Goal: Transaction & Acquisition: Purchase product/service

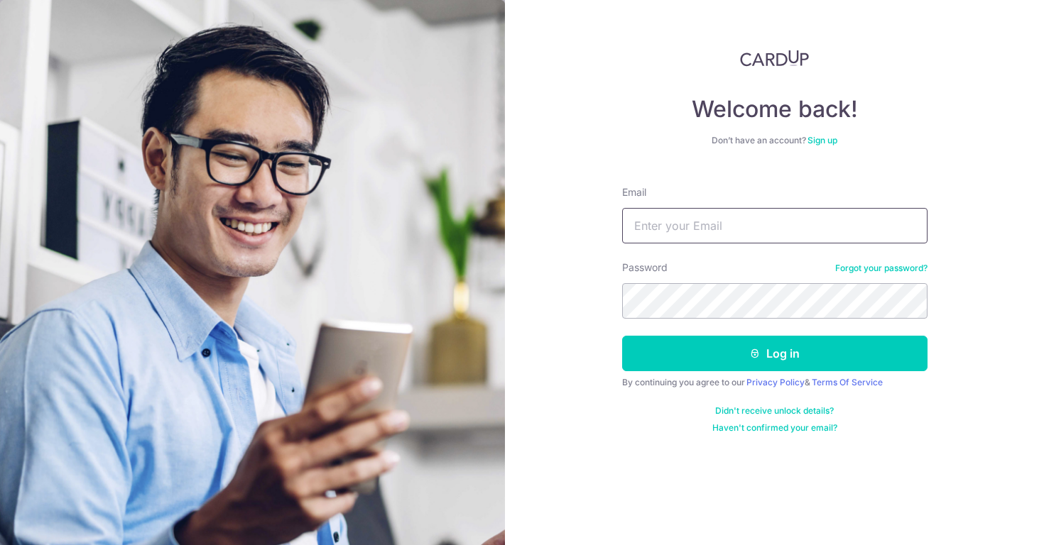
type input "sufy.beetsma@gmail.com"
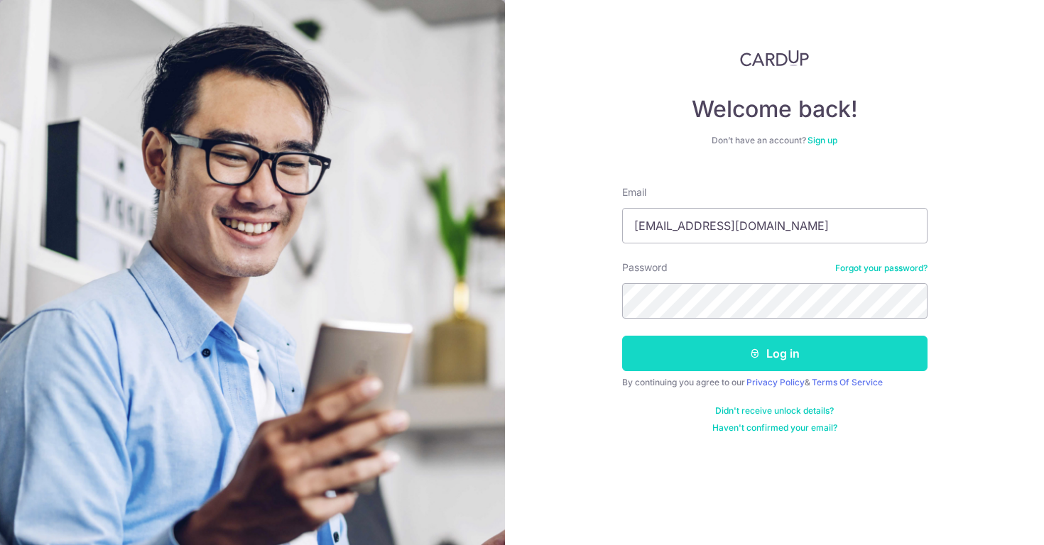
click at [710, 361] on button "Log in" at bounding box center [774, 354] width 305 height 36
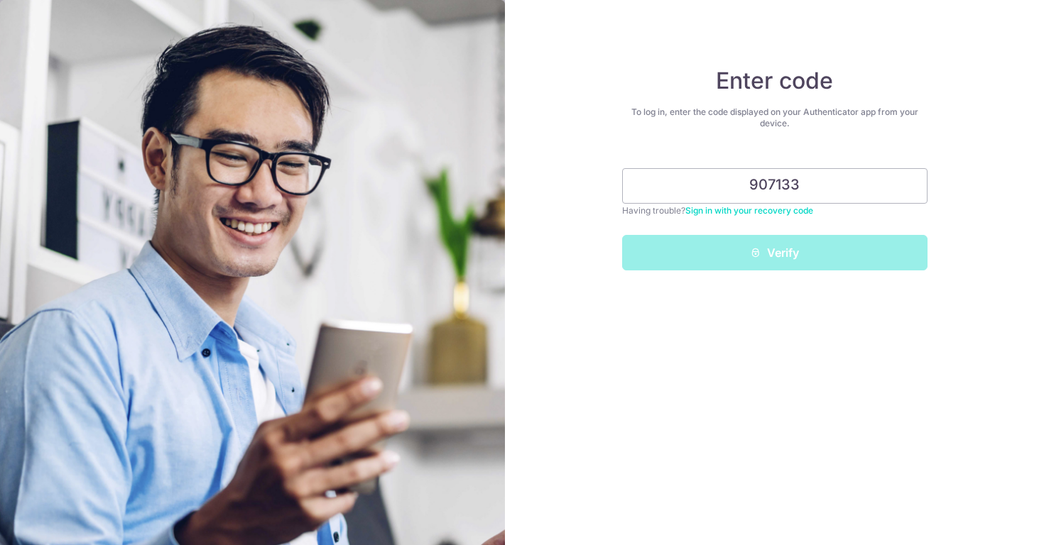
type input "907133"
click at [774, 253] on button "Verify" at bounding box center [774, 253] width 305 height 36
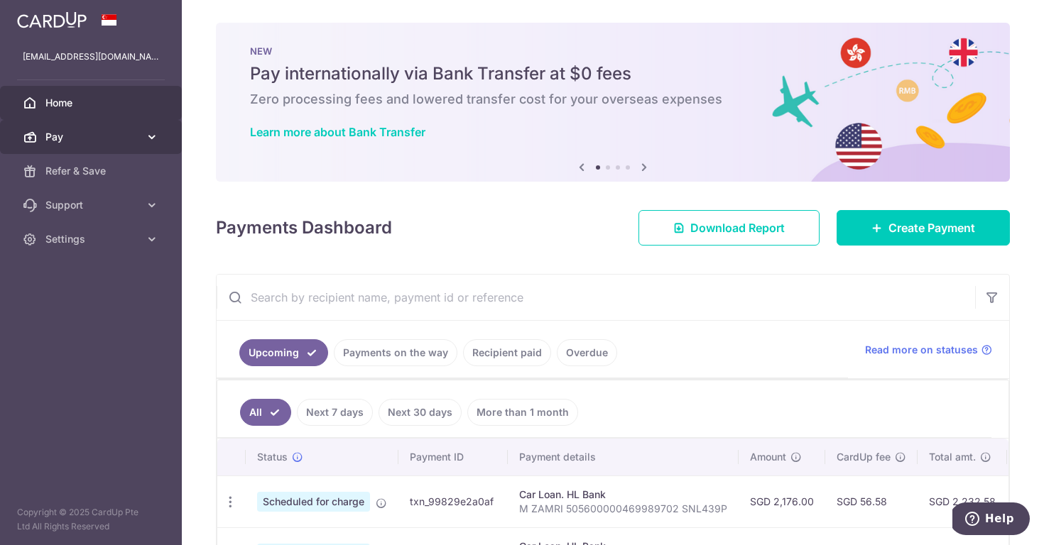
click at [82, 136] on span "Pay" at bounding box center [92, 137] width 94 height 14
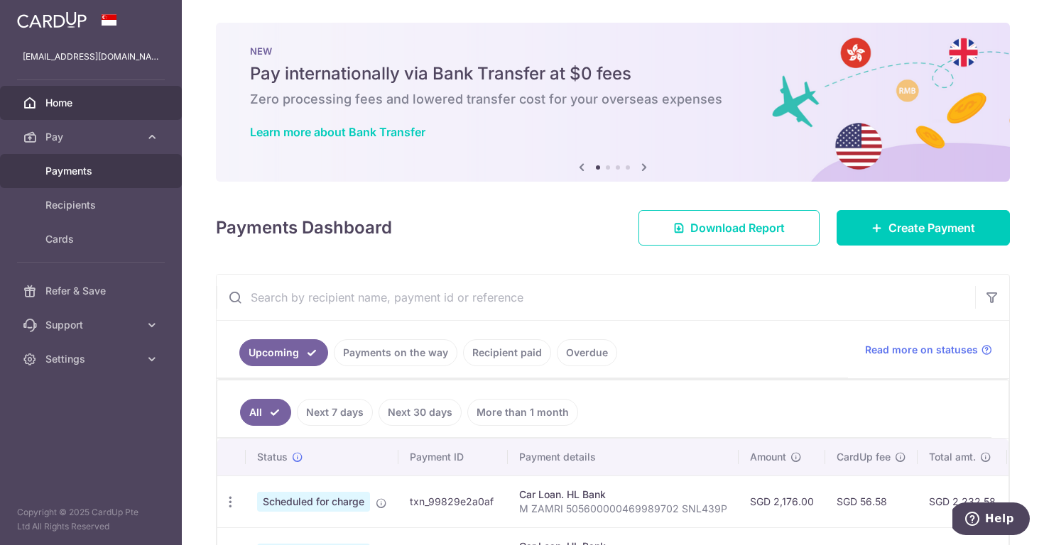
click at [55, 176] on span "Payments" at bounding box center [92, 171] width 94 height 14
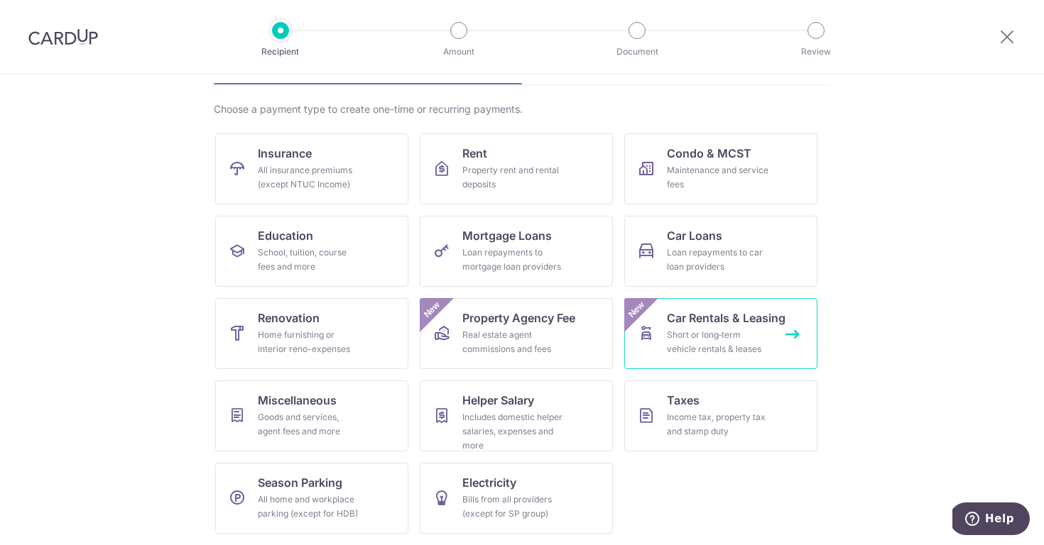
scroll to position [90, 0]
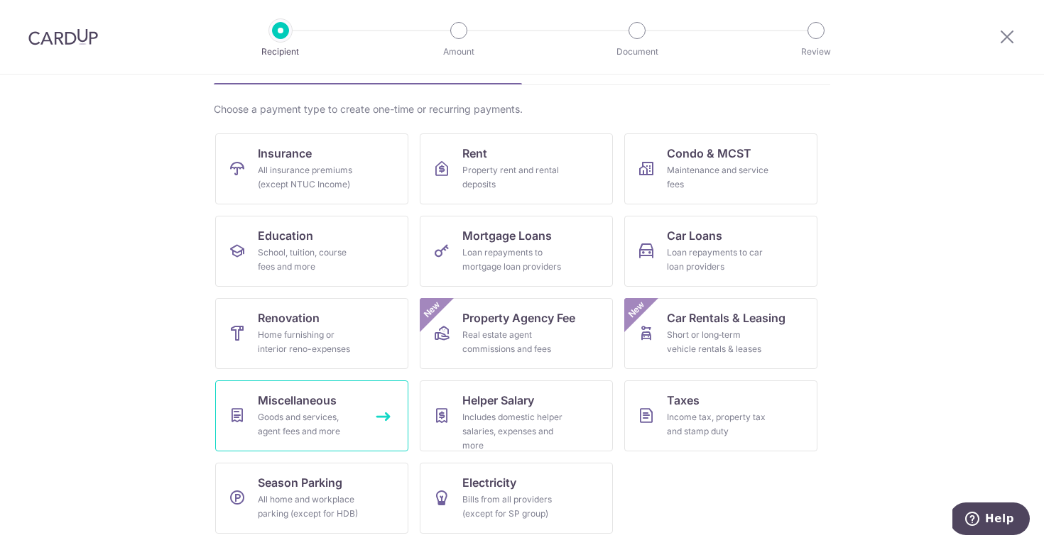
click at [358, 430] on link "Miscellaneous Goods and services, agent fees and more" at bounding box center [311, 416] width 193 height 71
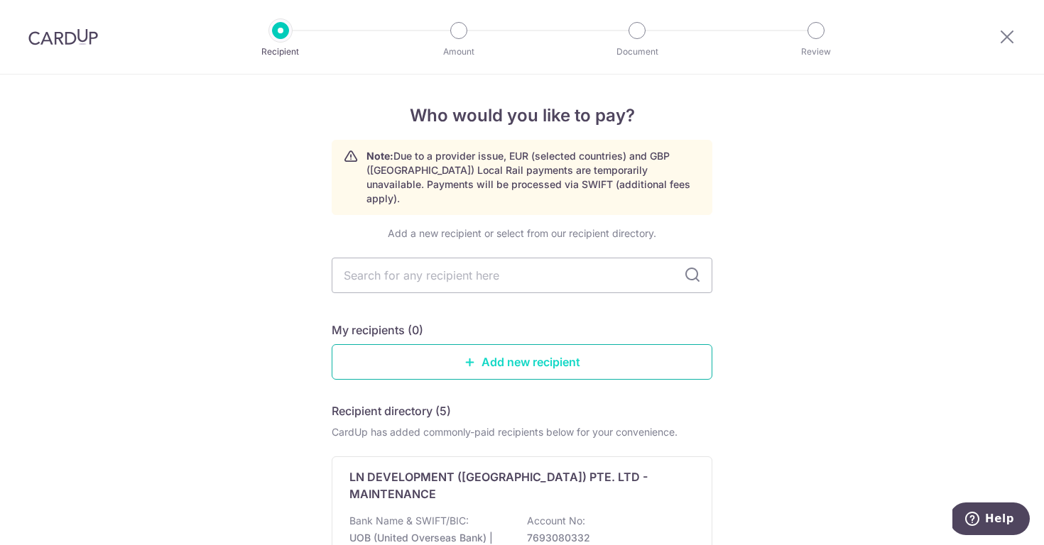
click at [491, 344] on link "Add new recipient" at bounding box center [522, 362] width 381 height 36
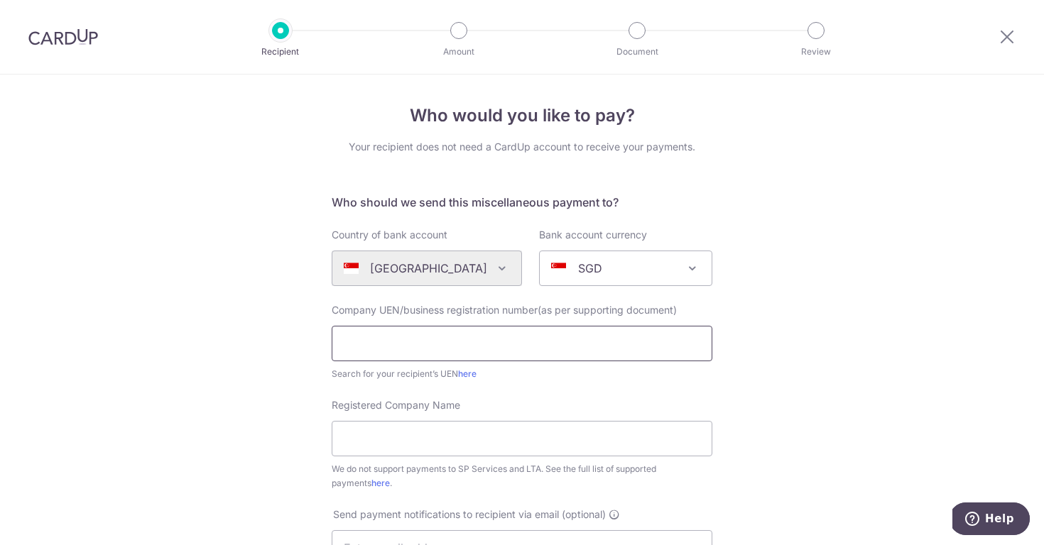
paste input "202521027C"
type input "202521027C"
paste input "VYsta Collective Pte. Ltd."
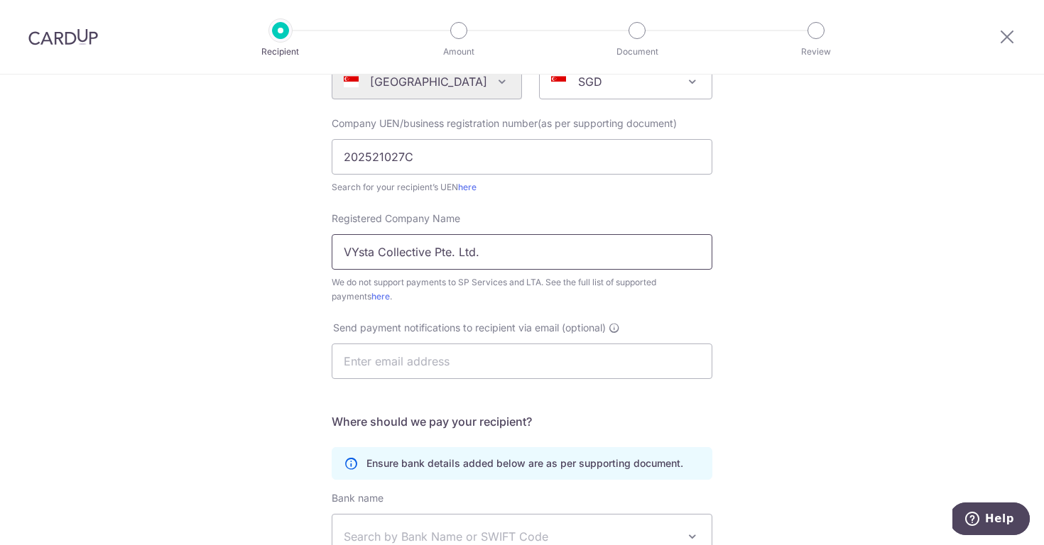
scroll to position [195, 0]
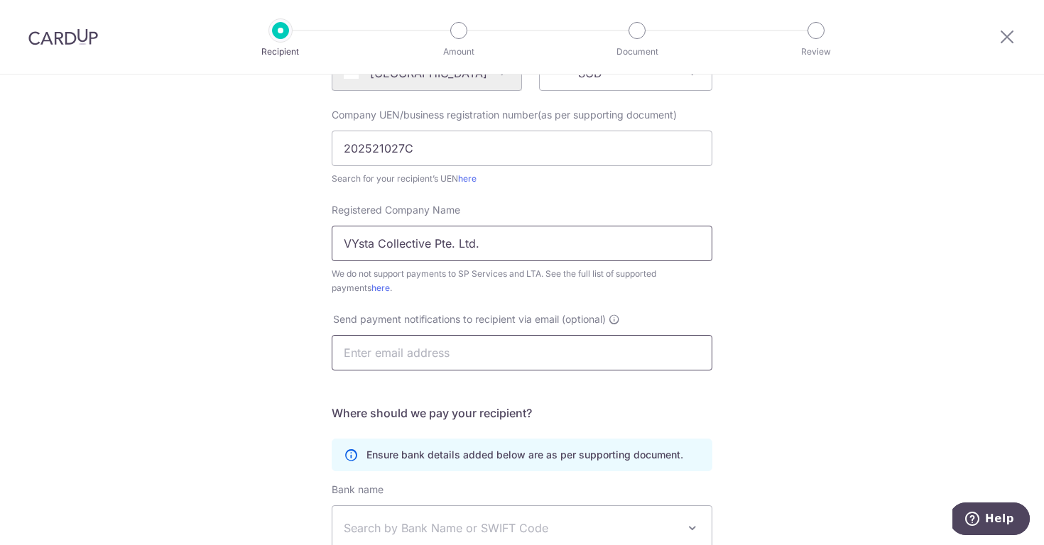
type input "VYsta Collective Pte. Ltd."
click at [391, 352] on input "text" at bounding box center [522, 353] width 381 height 36
click at [231, 310] on div "Who would you like to pay? Your recipient does not need a CardUp account to rec…" at bounding box center [522, 319] width 1044 height 881
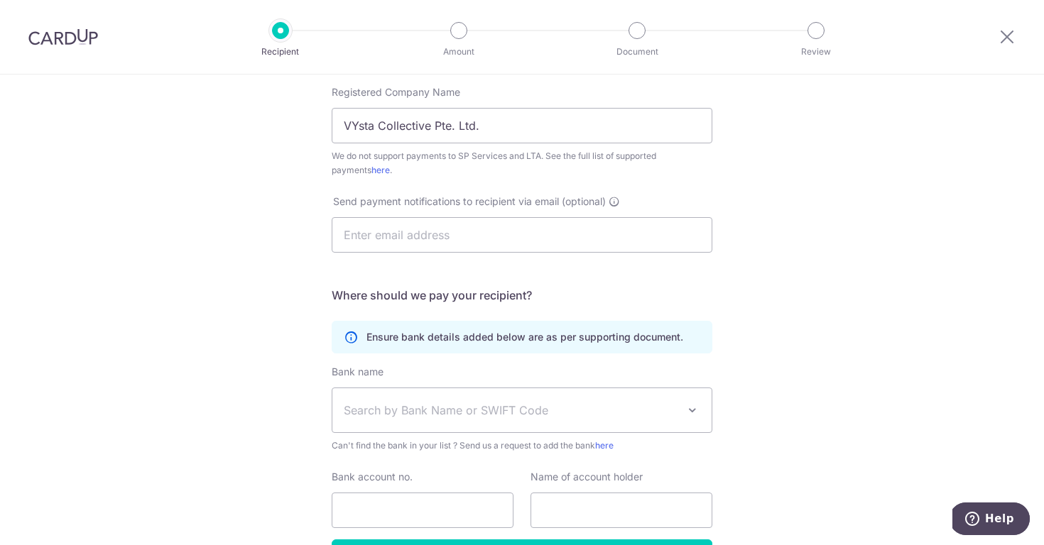
scroll to position [317, 0]
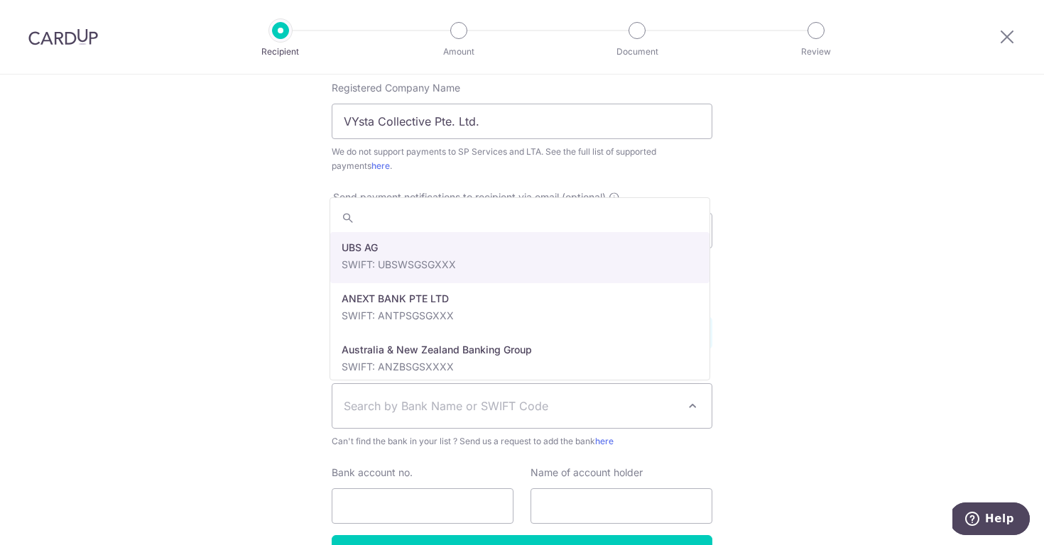
click at [410, 406] on span "Search by Bank Name or SWIFT Code" at bounding box center [511, 406] width 334 height 17
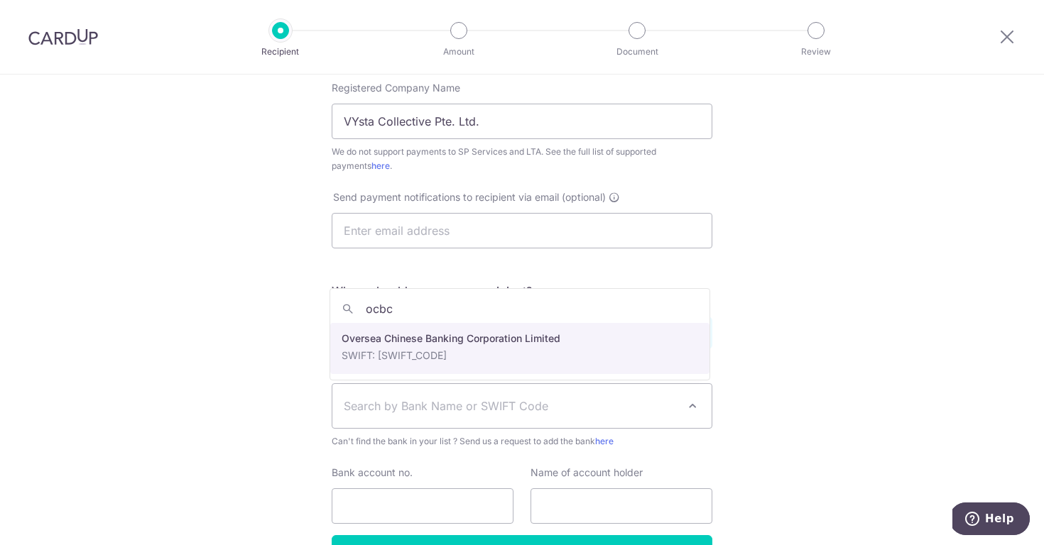
type input "ocbc"
select select "12"
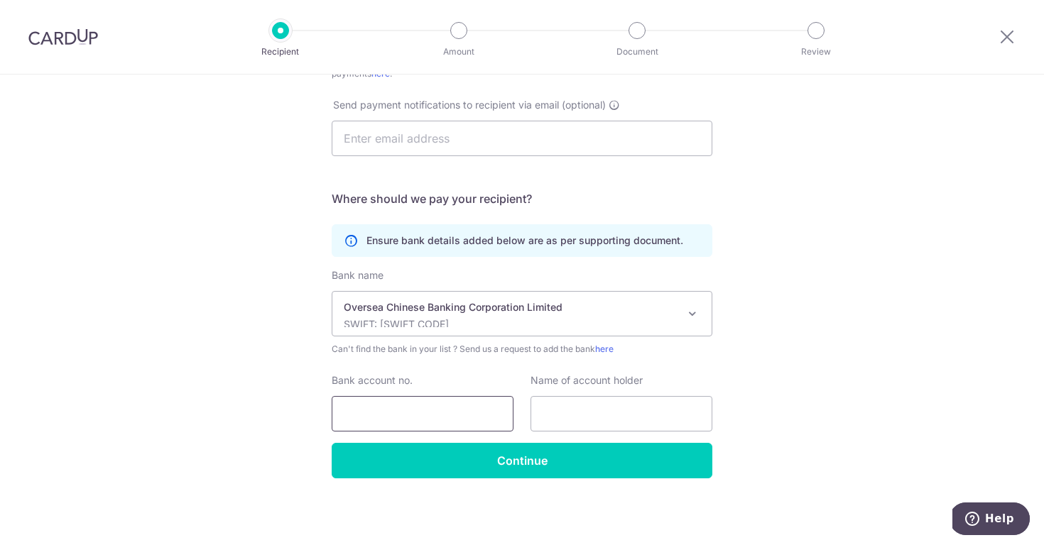
scroll to position [410, 0]
click at [408, 418] on input "Bank account no." at bounding box center [423, 414] width 182 height 36
paste input "604621128001"
click at [346, 415] on input "604621128001" at bounding box center [423, 414] width 182 height 36
type input "604621128001"
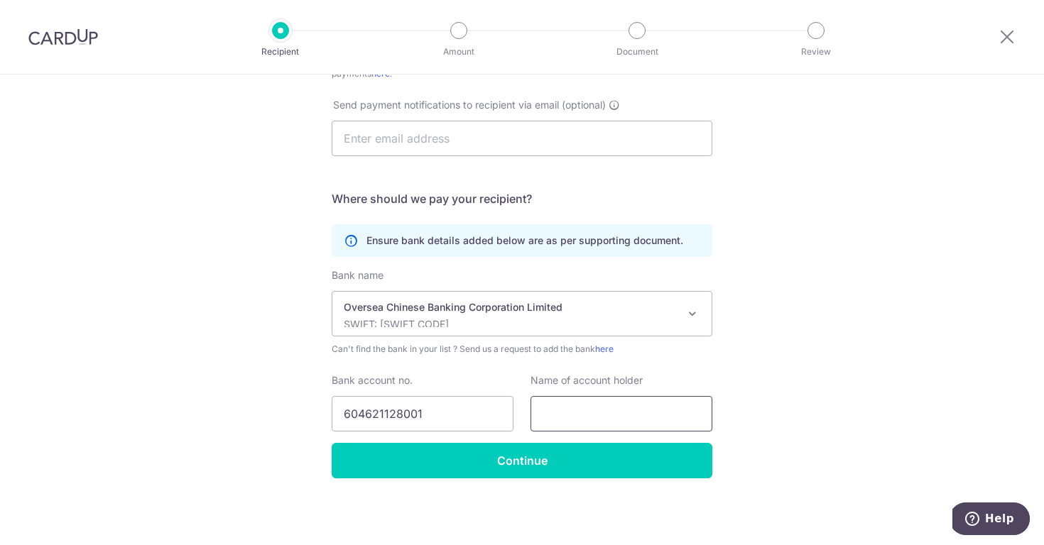
paste input "VYSTA COLLECTIVE PTE. LTD."
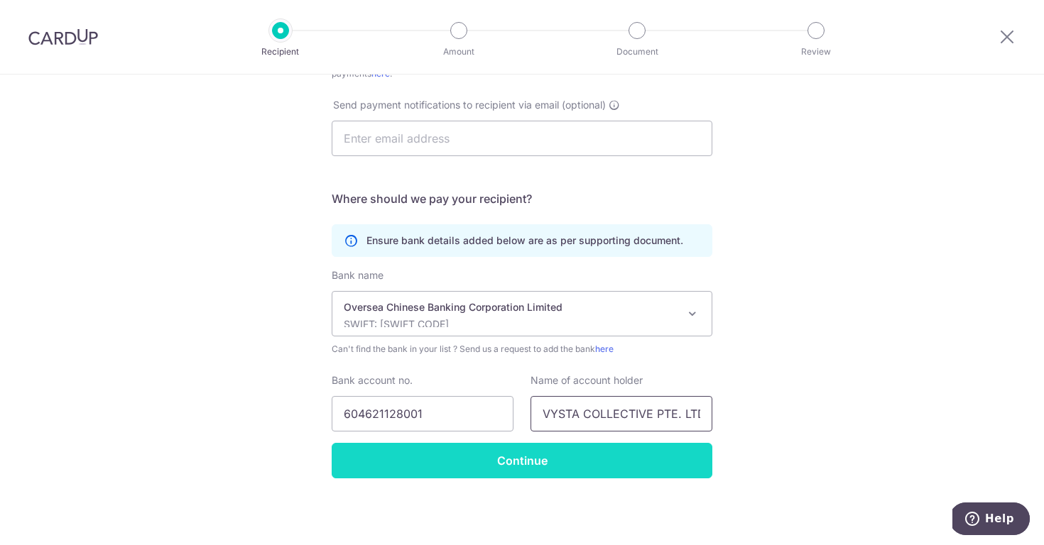
type input "VYSTA COLLECTIVE PTE. LTD."
click at [511, 453] on input "Continue" at bounding box center [522, 461] width 381 height 36
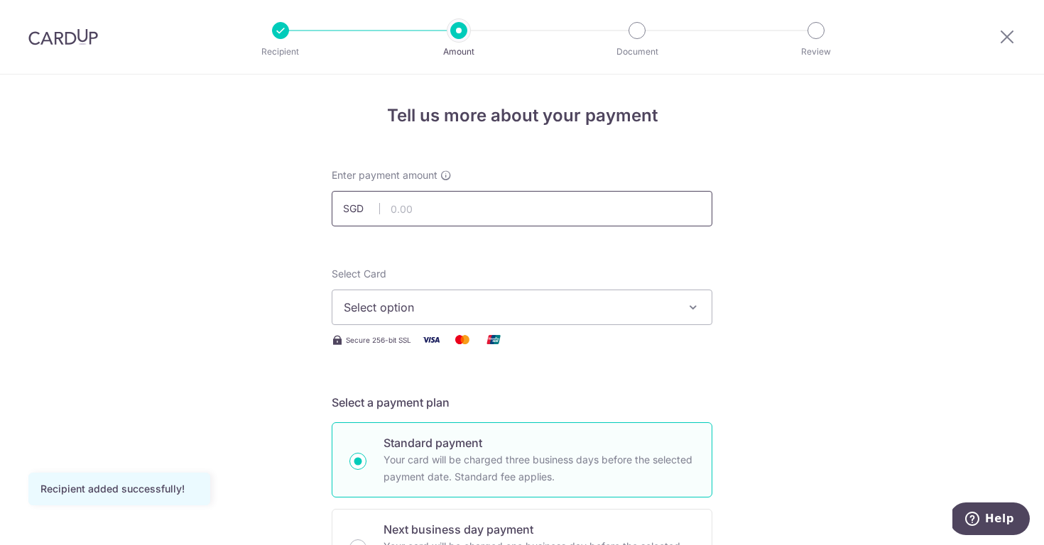
click at [429, 219] on input "text" at bounding box center [522, 209] width 381 height 36
type input "7,500.00"
click at [493, 313] on span "Select option" at bounding box center [509, 307] width 331 height 17
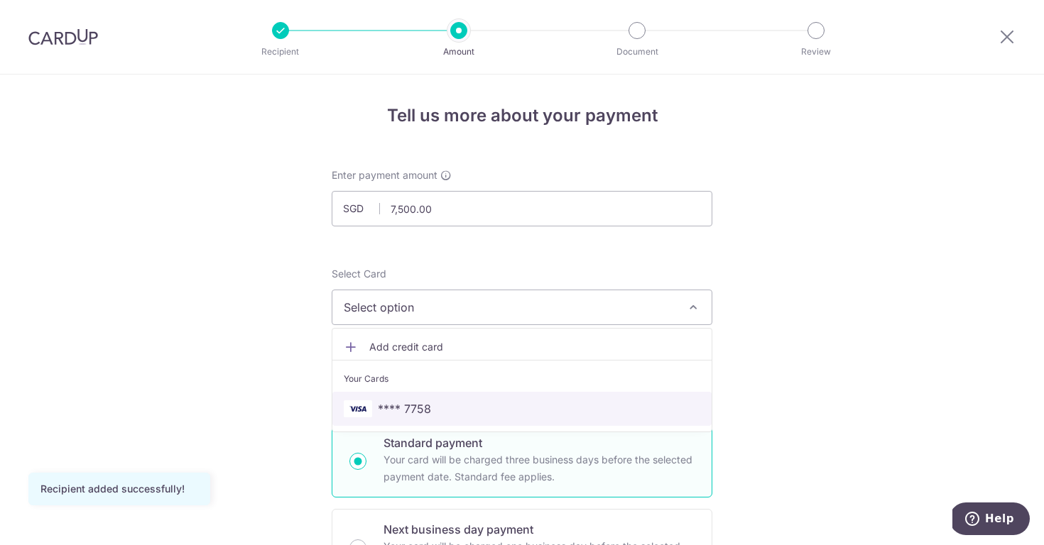
click at [422, 409] on span "**** 7758" at bounding box center [404, 409] width 53 height 17
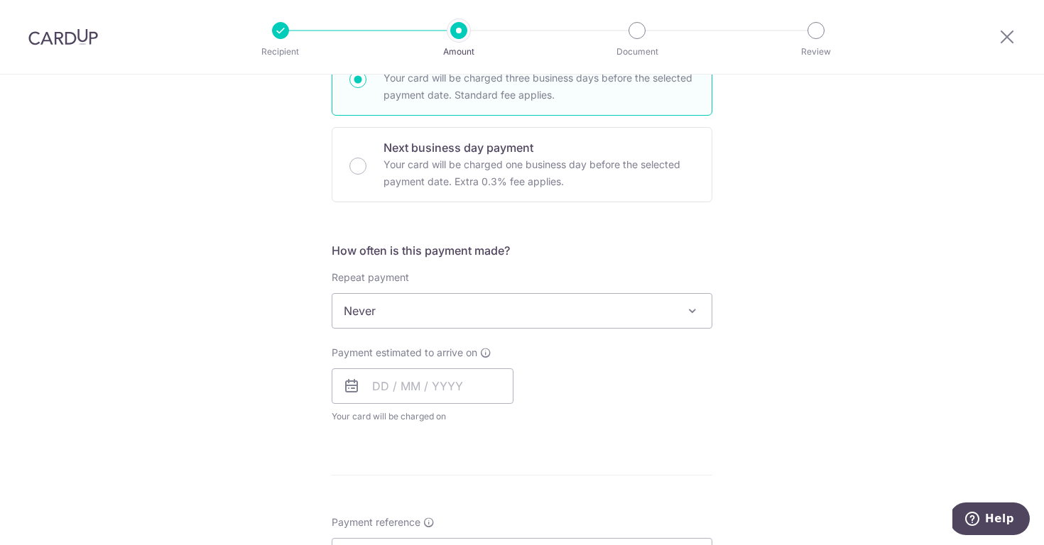
scroll to position [383, 0]
click at [372, 388] on input "text" at bounding box center [423, 385] width 182 height 36
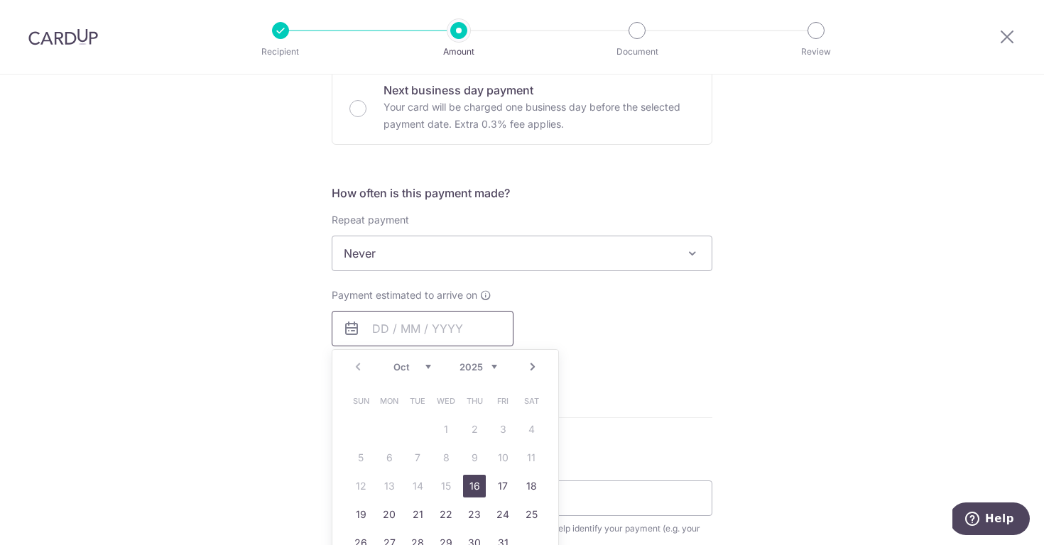
scroll to position [441, 0]
click at [469, 482] on link "16" at bounding box center [474, 485] width 23 height 23
type input "[DATE]"
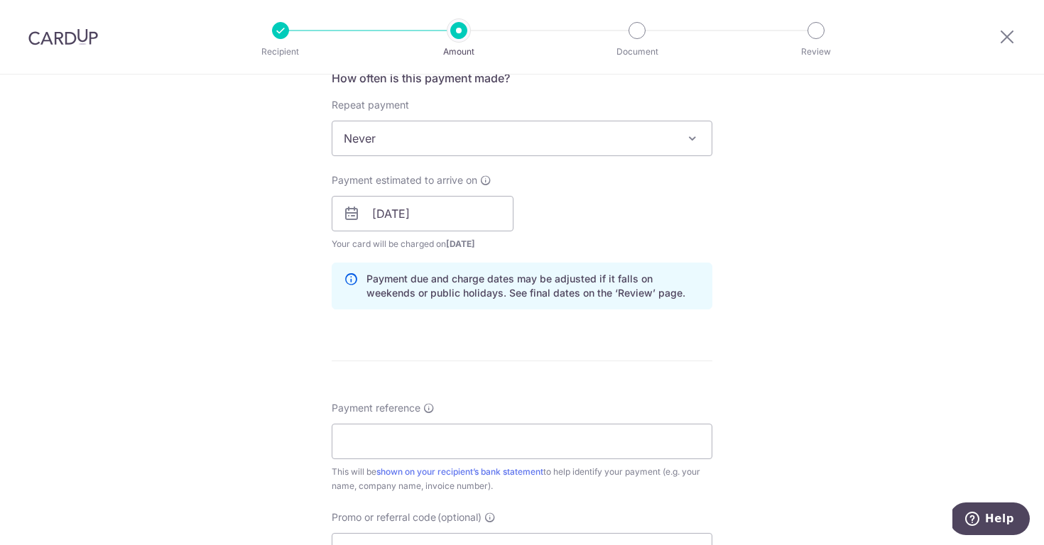
scroll to position [566, 0]
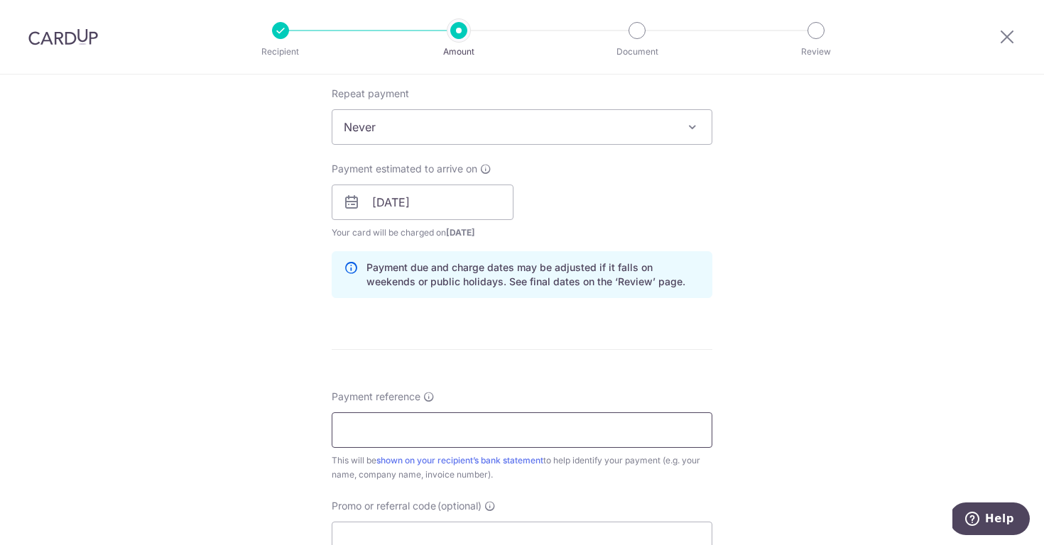
click at [365, 430] on input "Payment reference" at bounding box center [522, 431] width 381 height 36
paste input "#100825-0160"
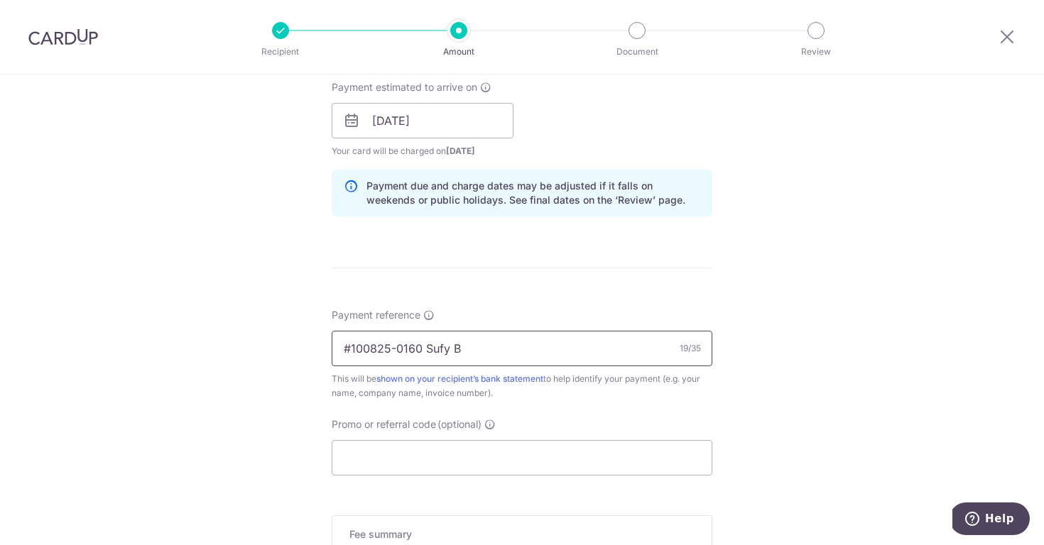
scroll to position [650, 0]
type input "#100825-0160 Sufy B"
click at [467, 458] on input "Promo or referral code (optional)" at bounding box center [522, 456] width 381 height 36
paste input "VTAX25ONE"
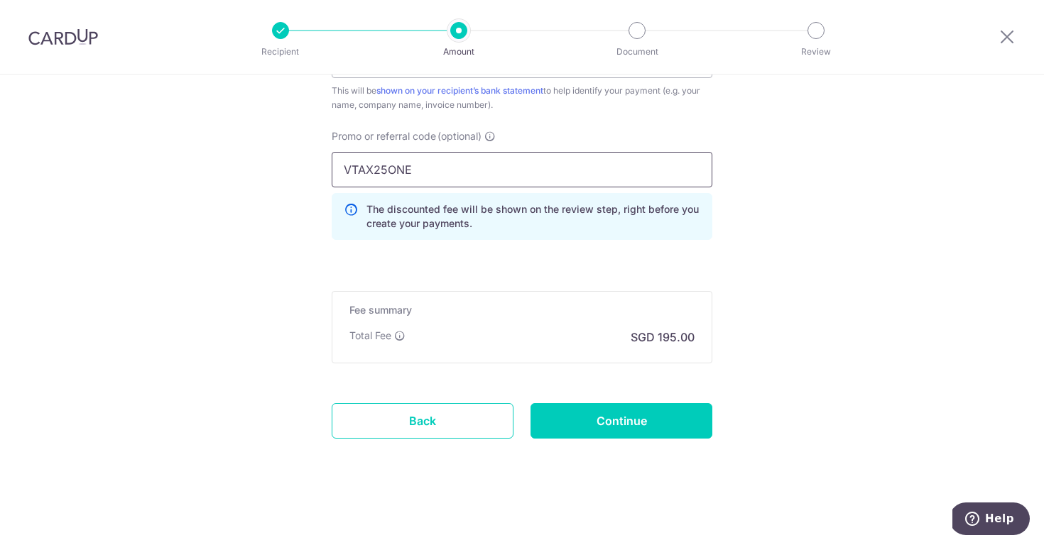
scroll to position [936, 0]
type input "VTAX25ONE"
click at [591, 416] on input "Continue" at bounding box center [621, 421] width 182 height 36
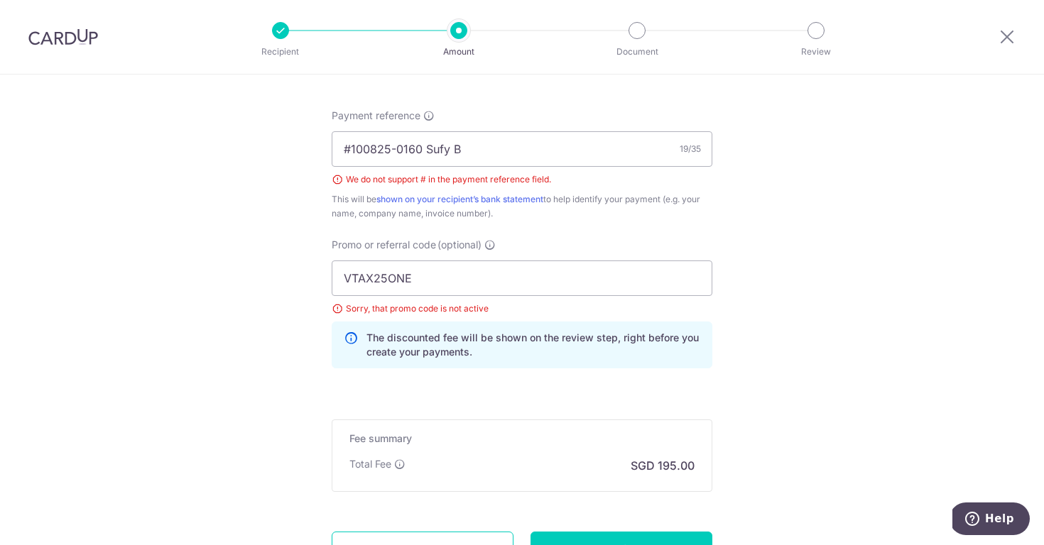
scroll to position [844, 0]
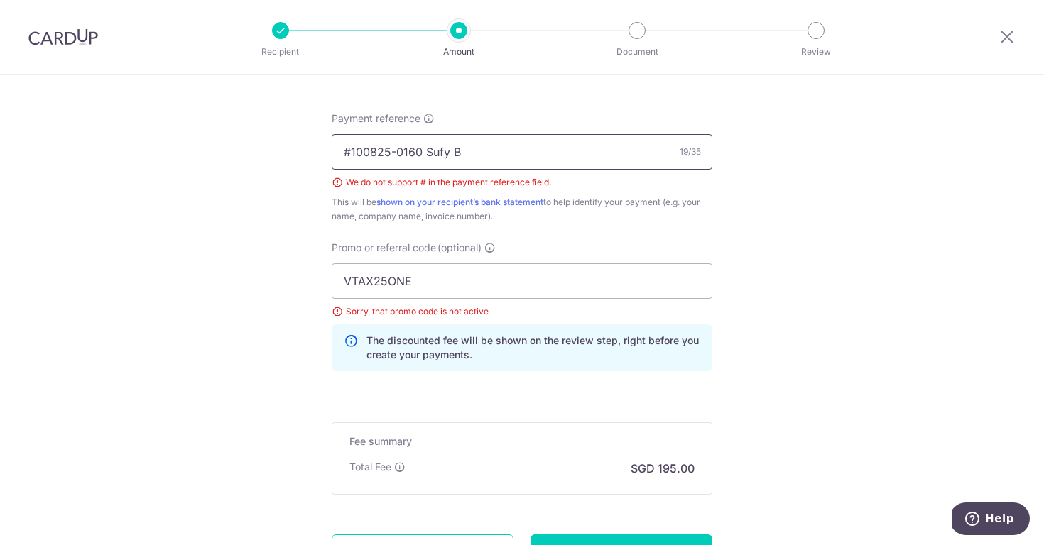
click at [352, 155] on input "#100825-0160 Sufy B" at bounding box center [522, 152] width 381 height 36
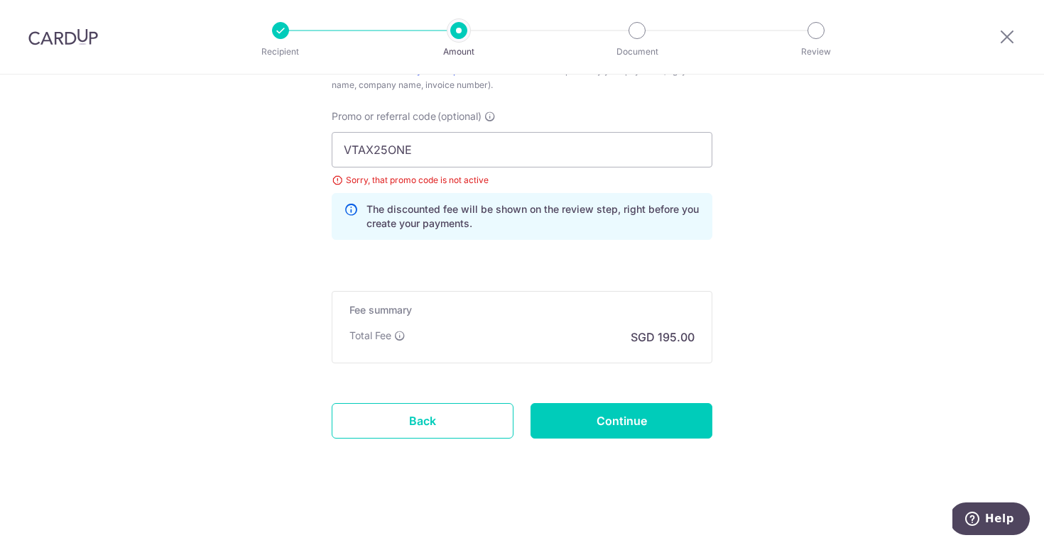
scroll to position [976, 0]
type input "100825-0160 Sufy B"
click at [393, 152] on input "VTAX25ONE" at bounding box center [522, 150] width 381 height 36
paste input "WEITZEL509"
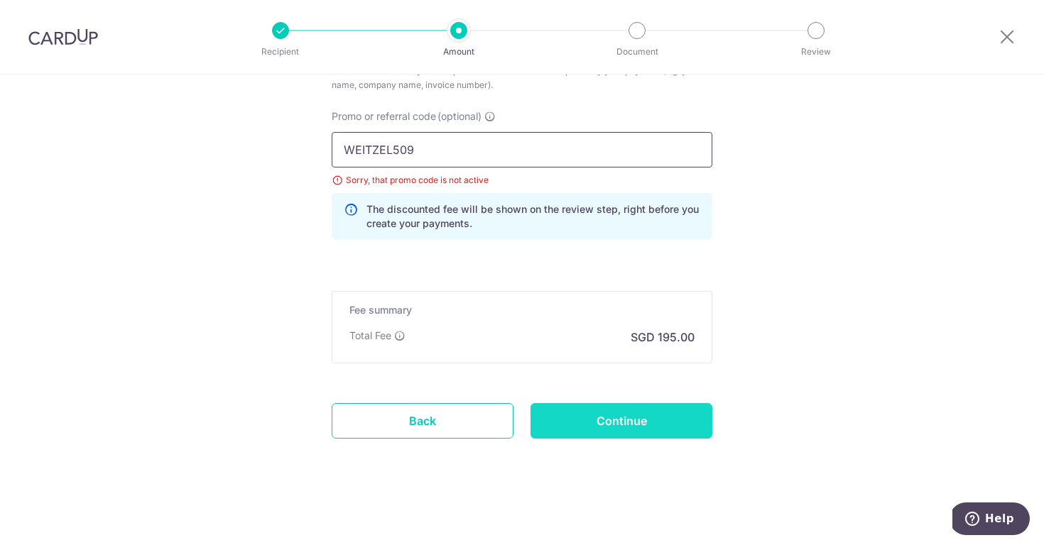
type input "WEITZEL509"
click at [638, 420] on input "Continue" at bounding box center [621, 421] width 182 height 36
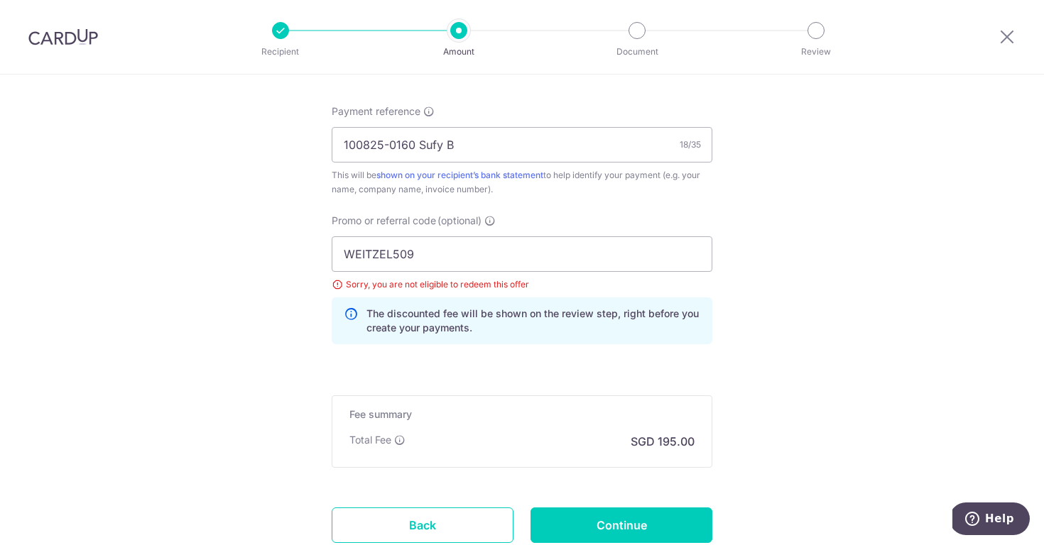
scroll to position [843, 0]
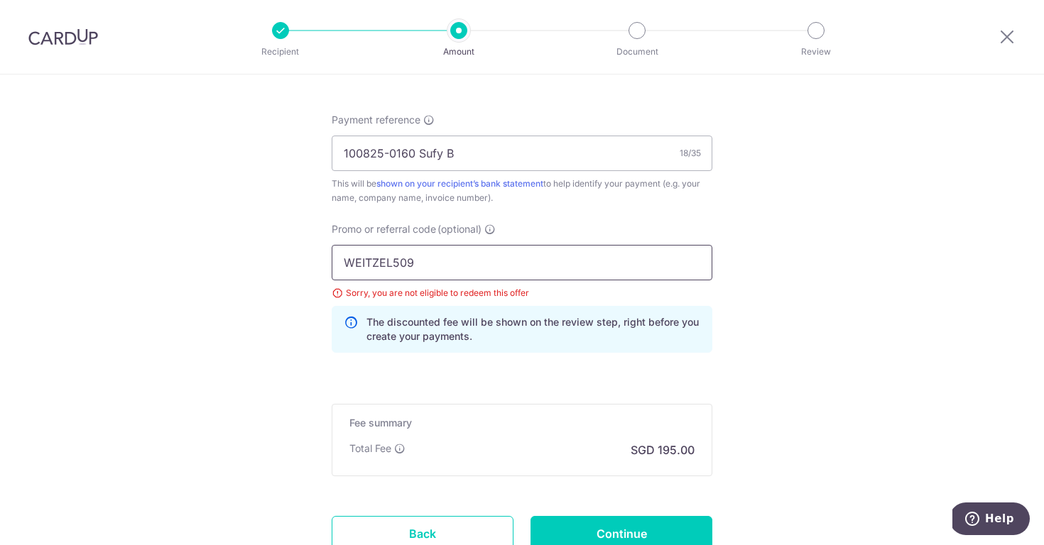
click at [402, 266] on input "WEITZEL509" at bounding box center [522, 263] width 381 height 36
paste input "MLTAX25R"
type input "MLTAX25R"
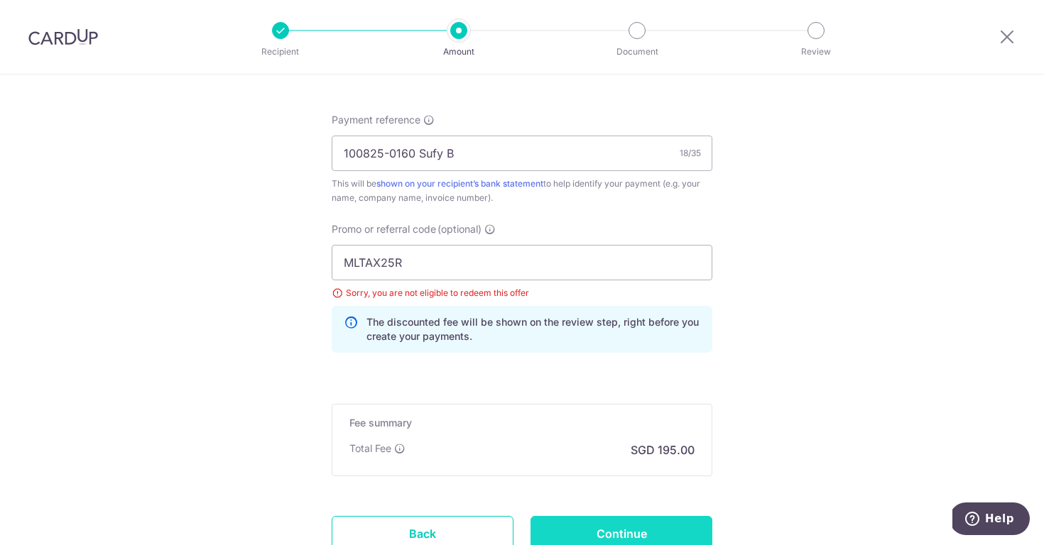
click at [605, 527] on input "Continue" at bounding box center [621, 534] width 182 height 36
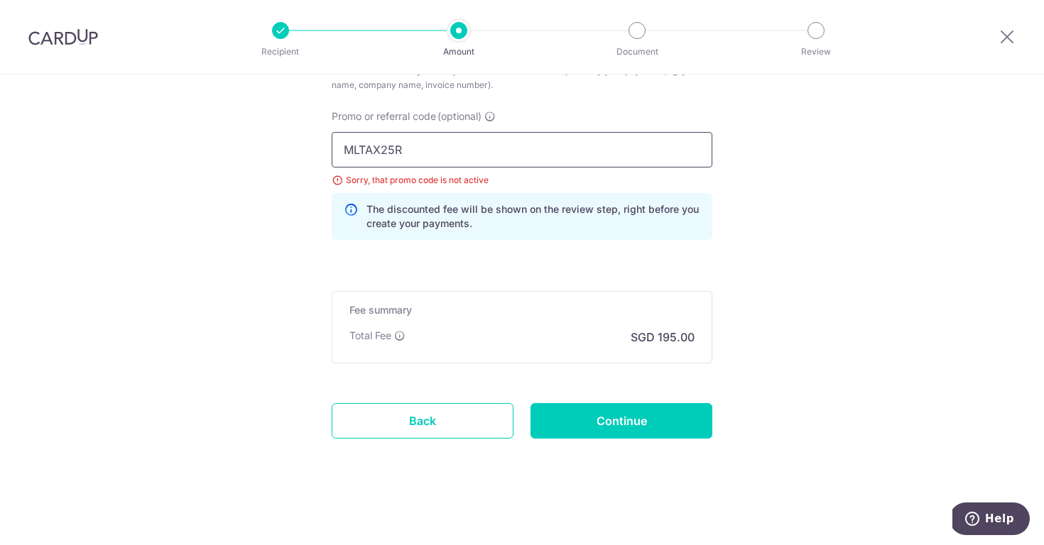
click at [370, 152] on input "MLTAX25R" at bounding box center [522, 150] width 381 height 36
paste input "SAVERENT179"
type input "SAVERENT179"
click at [594, 408] on input "Continue" at bounding box center [621, 421] width 182 height 36
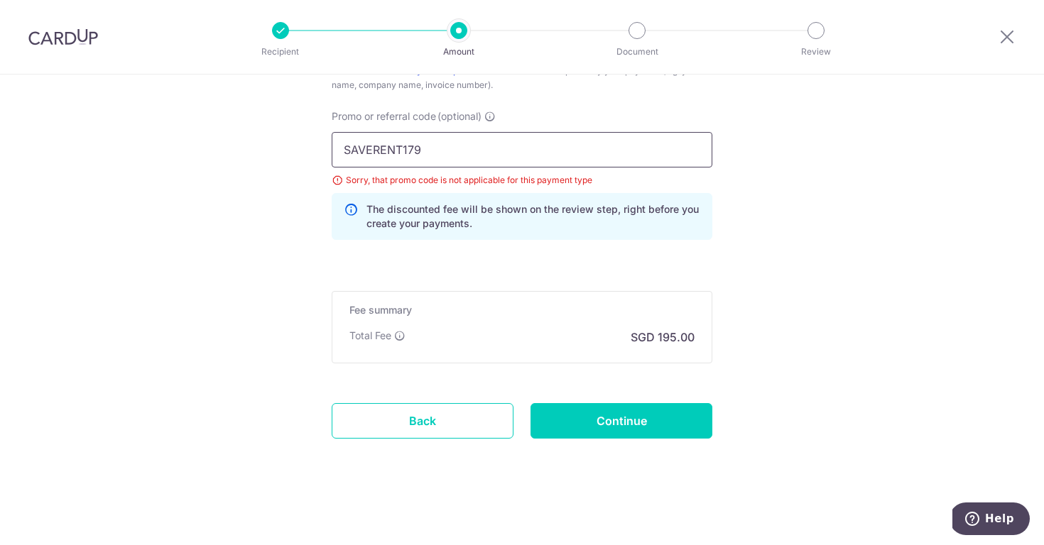
click at [399, 161] on input "SAVERENT179" at bounding box center [522, 150] width 381 height 36
paste input "JINGXIONGT203"
type input "JINGXIONGT203"
click at [616, 417] on input "Continue" at bounding box center [621, 421] width 182 height 36
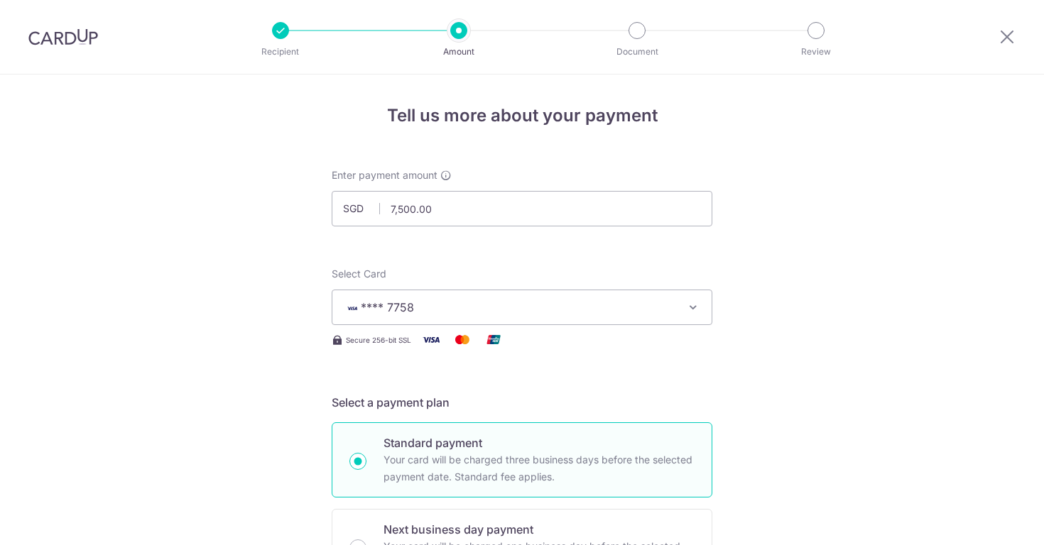
scroll to position [956, 0]
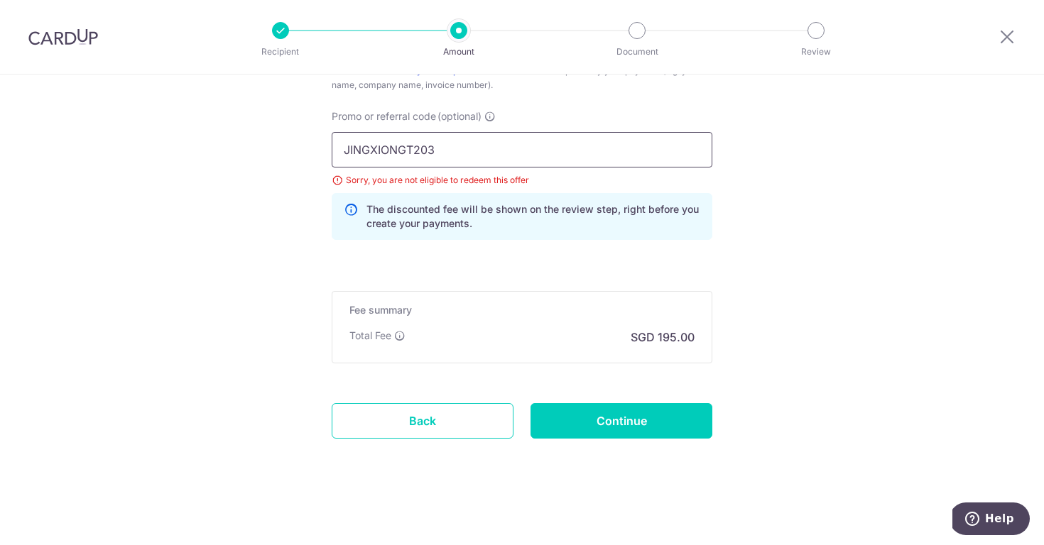
click at [408, 153] on input "JINGXIONGT203" at bounding box center [522, 150] width 381 height 36
paste input "BUDGETBABE"
type input "BUDGETBABE"
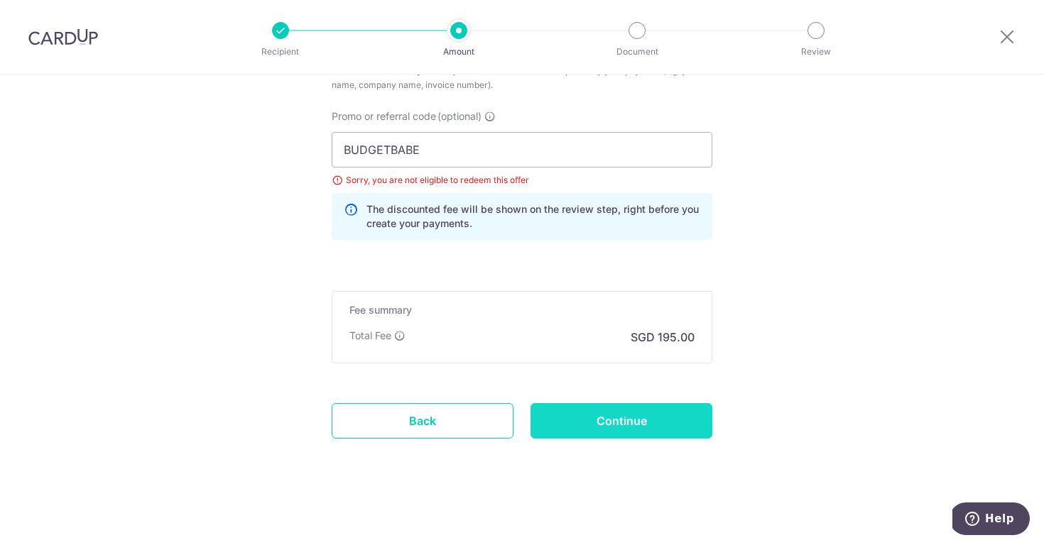
click at [626, 423] on input "Continue" at bounding box center [621, 421] width 182 height 36
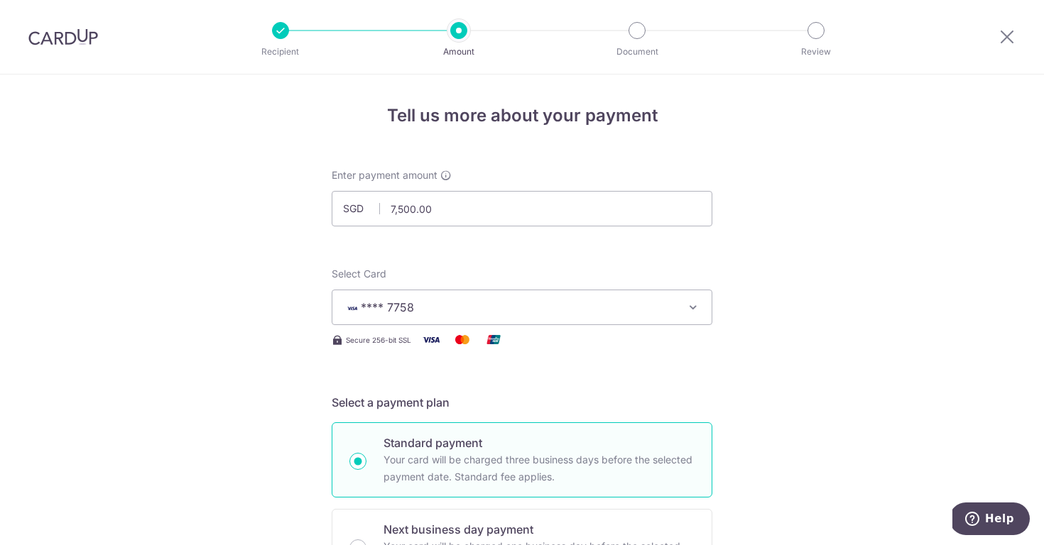
scroll to position [956, 0]
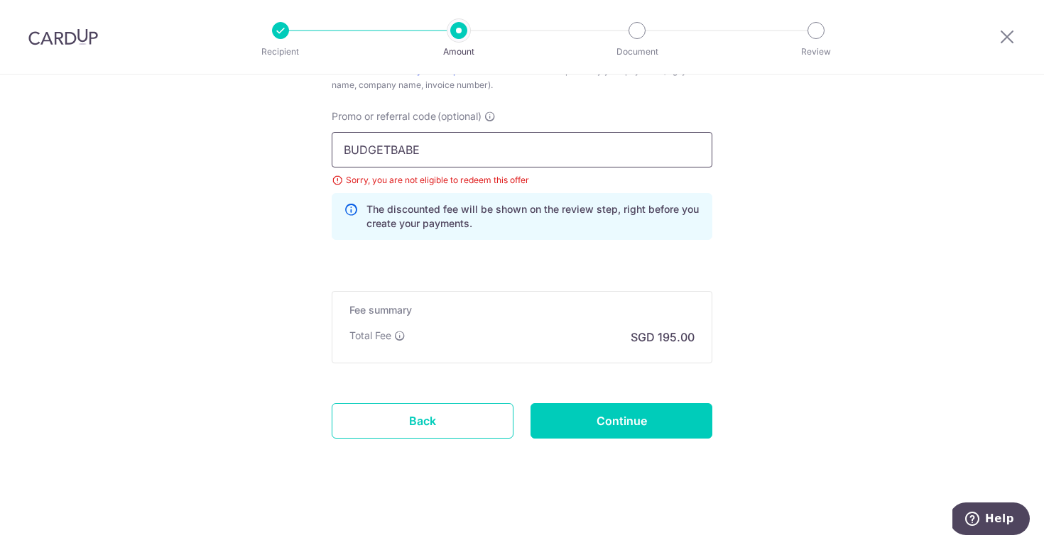
click at [381, 152] on input "BUDGETBABE" at bounding box center [522, 150] width 381 height 36
paste input "OFF225"
type input "OFF225"
click at [583, 423] on input "Continue" at bounding box center [621, 421] width 182 height 36
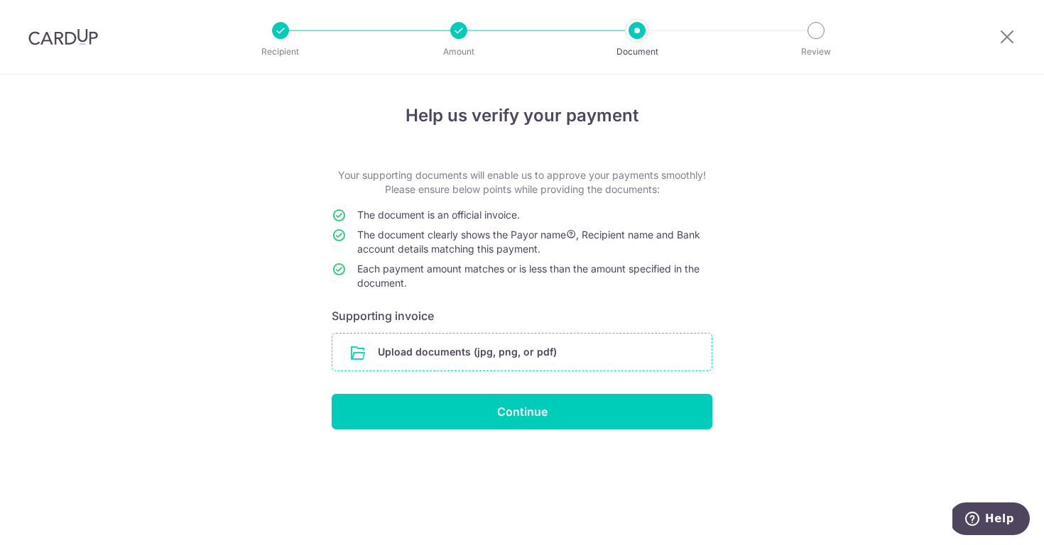
click at [417, 339] on input "file" at bounding box center [521, 352] width 379 height 37
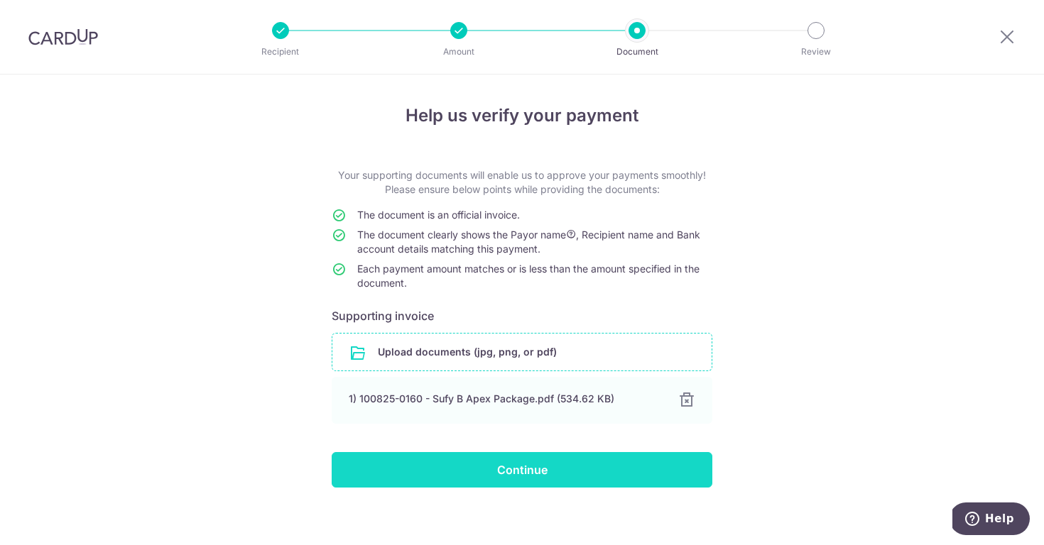
click at [607, 472] on input "Continue" at bounding box center [522, 470] width 381 height 36
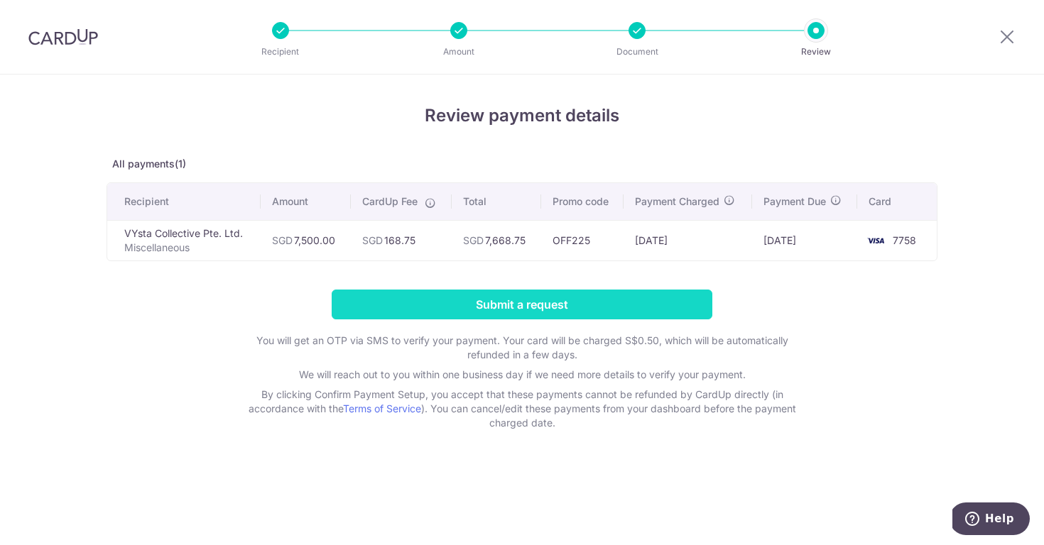
click at [543, 306] on input "Submit a request" at bounding box center [522, 305] width 381 height 30
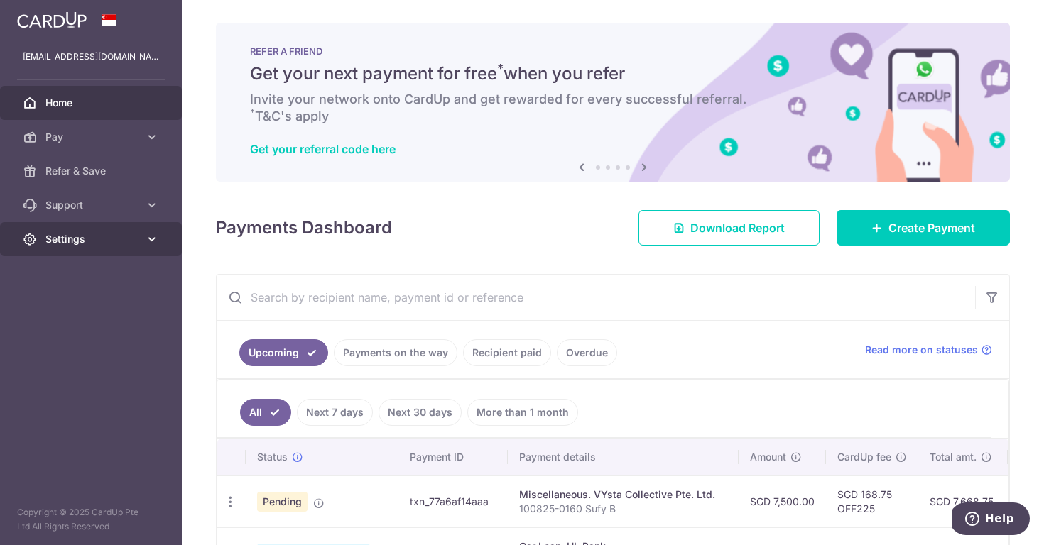
click at [54, 246] on link "Settings" at bounding box center [91, 239] width 182 height 34
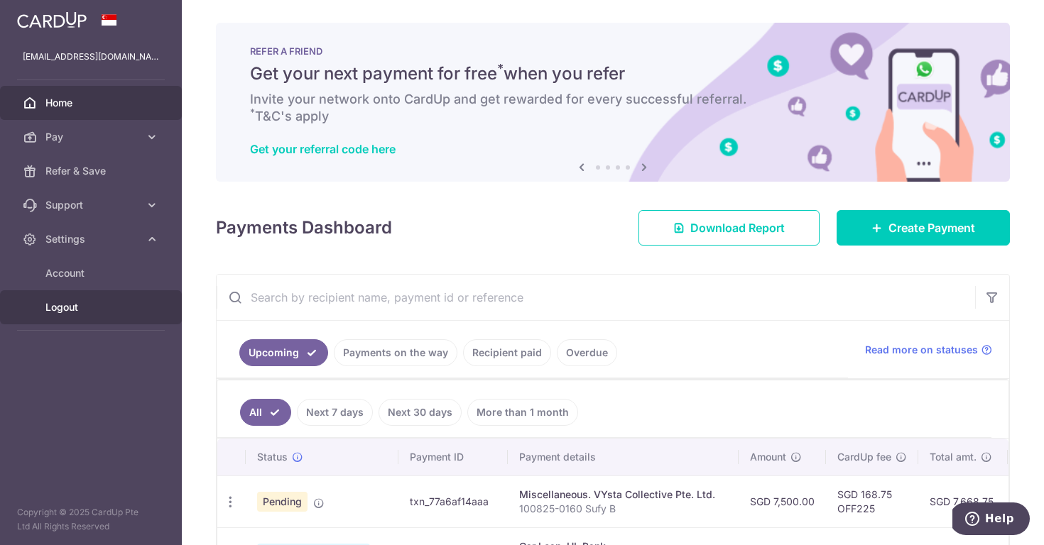
click at [63, 315] on link "Logout" at bounding box center [91, 307] width 182 height 34
